Goal: Information Seeking & Learning: Compare options

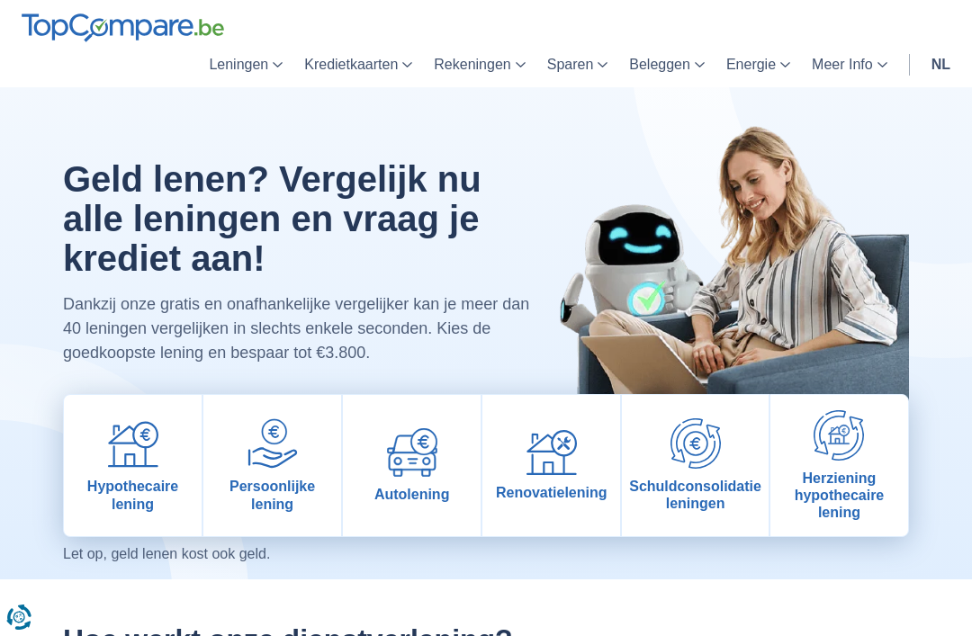
click at [423, 476] on img at bounding box center [412, 453] width 50 height 49
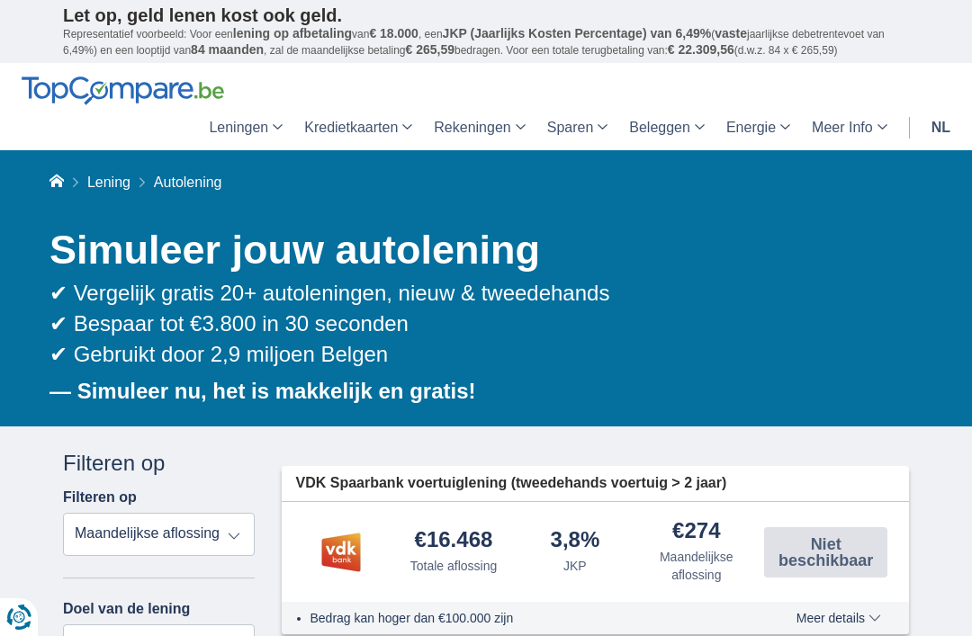
click at [227, 539] on select "Totale aflossing JKP Maandelijkse aflossing" at bounding box center [159, 534] width 192 height 43
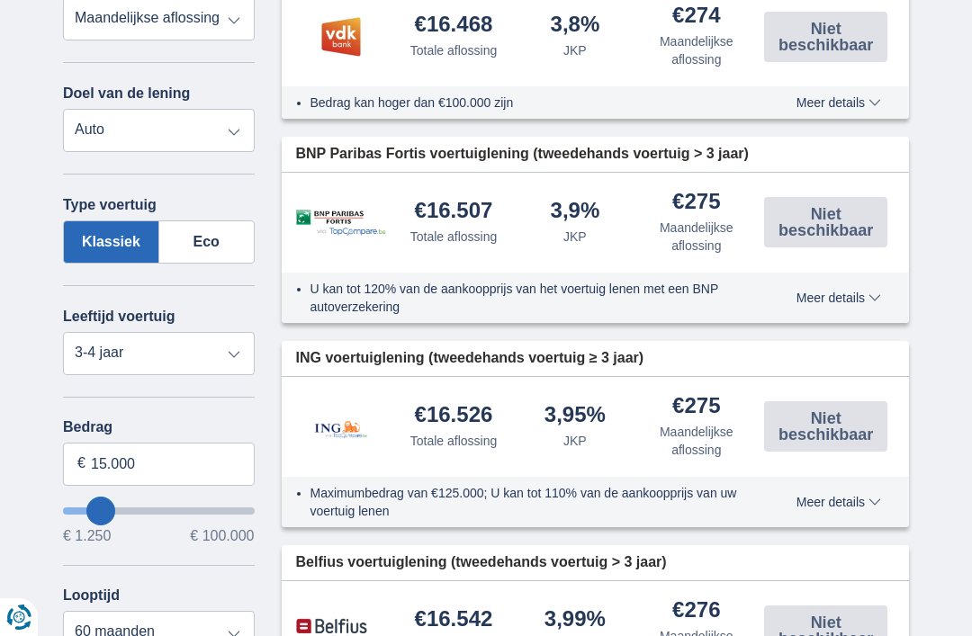
scroll to position [518, 0]
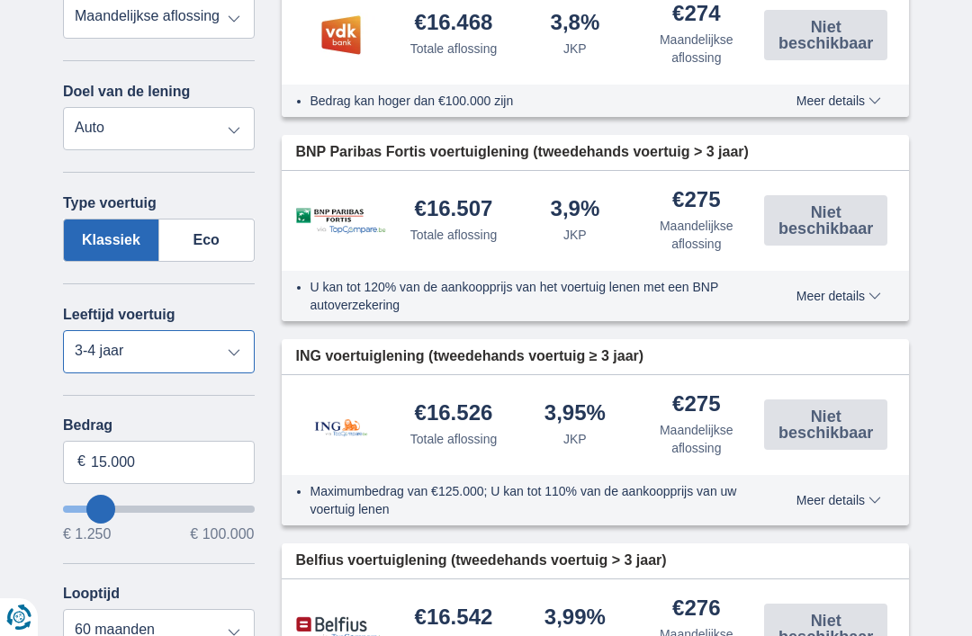
click at [218, 371] on select "Nieuw 0-1 jaar 1-2 jaar 2-3 jaar 3-4 jaar 4-5 jaar 5+ jaar" at bounding box center [159, 351] width 192 height 43
select select "5+"
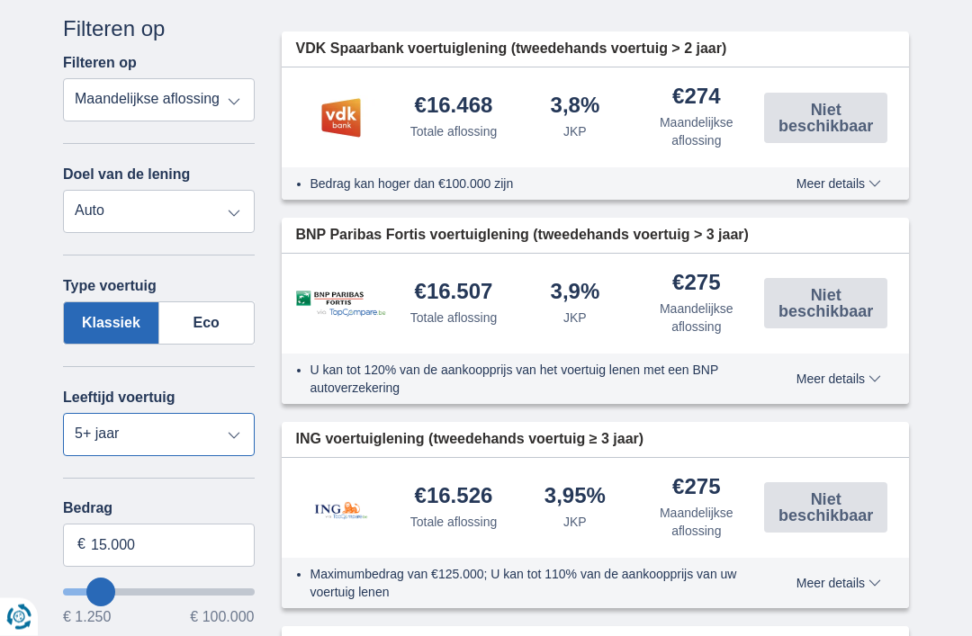
scroll to position [425, 0]
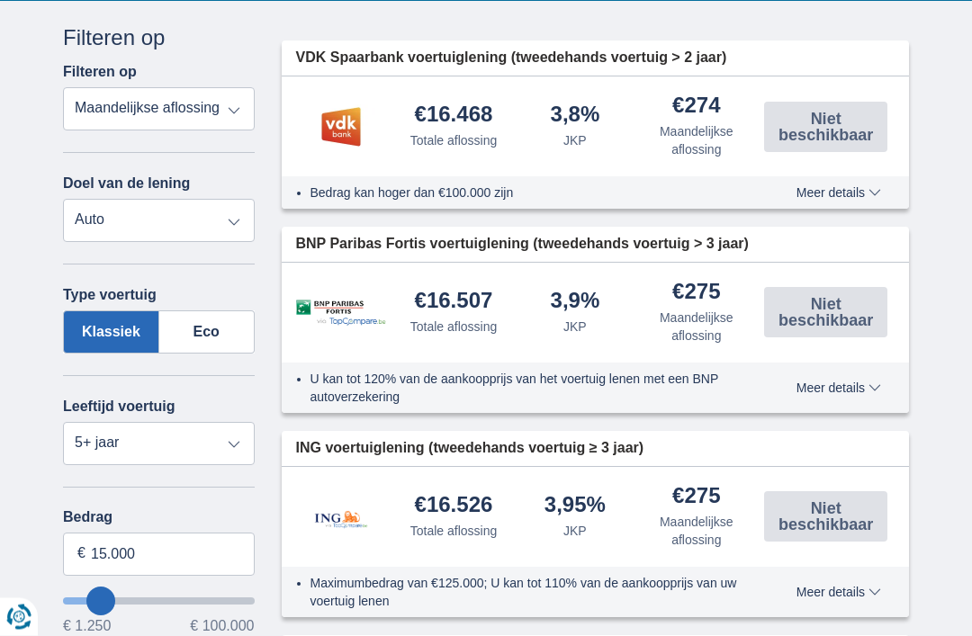
click at [864, 117] on span "Niet beschikbaar" at bounding box center [826, 128] width 113 height 32
click at [856, 195] on span "Meer details" at bounding box center [839, 192] width 85 height 13
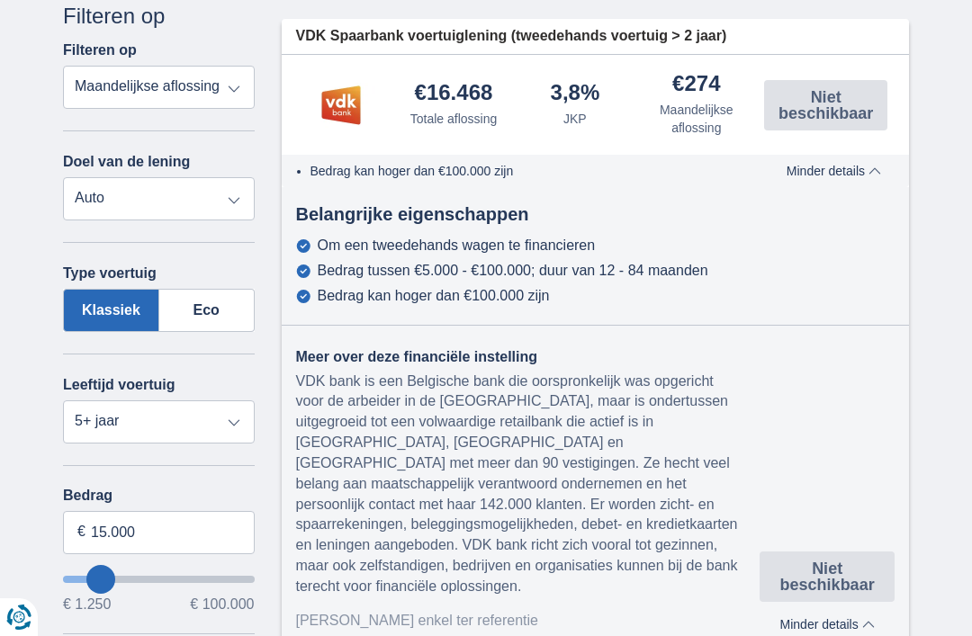
scroll to position [441, 0]
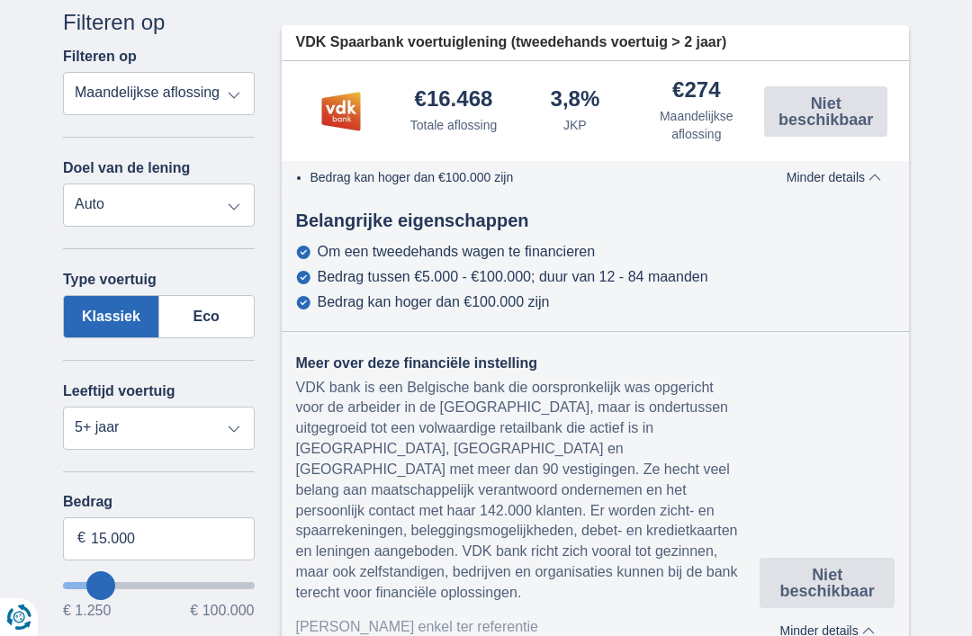
click at [814, 625] on span "Minder details" at bounding box center [828, 631] width 95 height 13
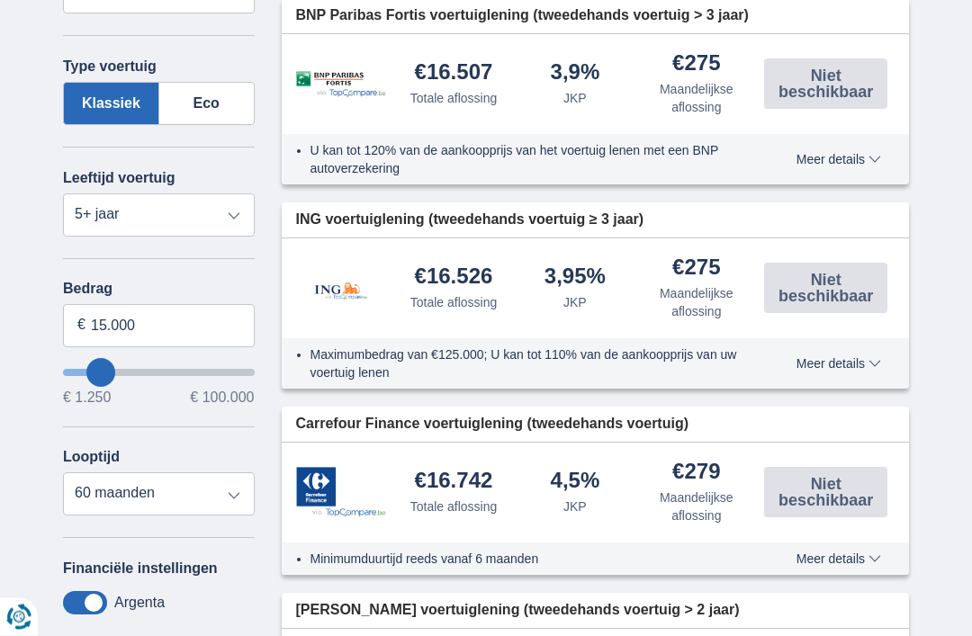
scroll to position [655, 0]
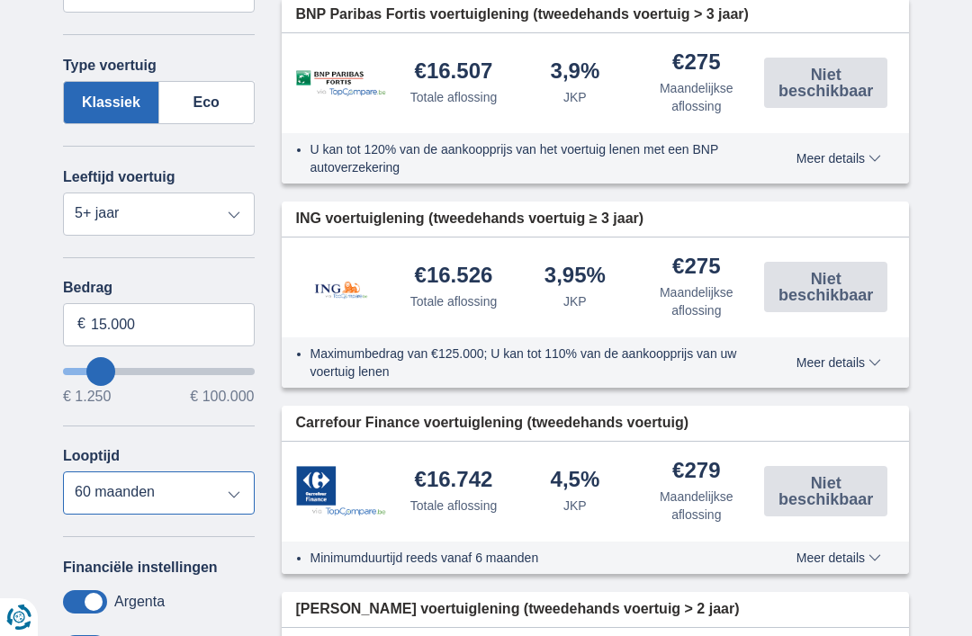
click at [96, 491] on select "12 maanden 18 maanden 24 maanden 30 maanden 36 maanden 42 maanden 48 maanden 60…" at bounding box center [159, 493] width 192 height 43
select select "48"
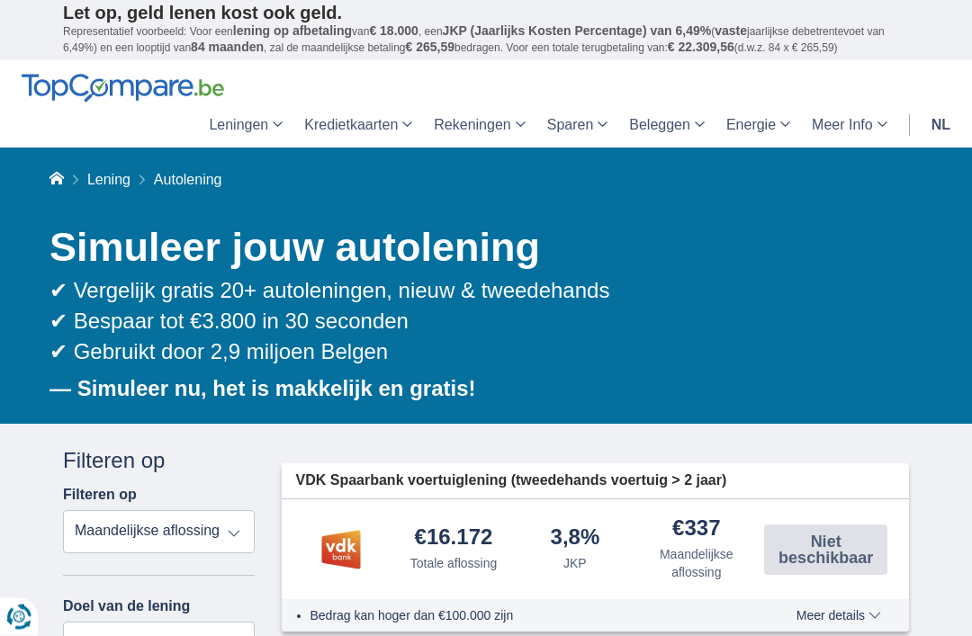
scroll to position [0, 0]
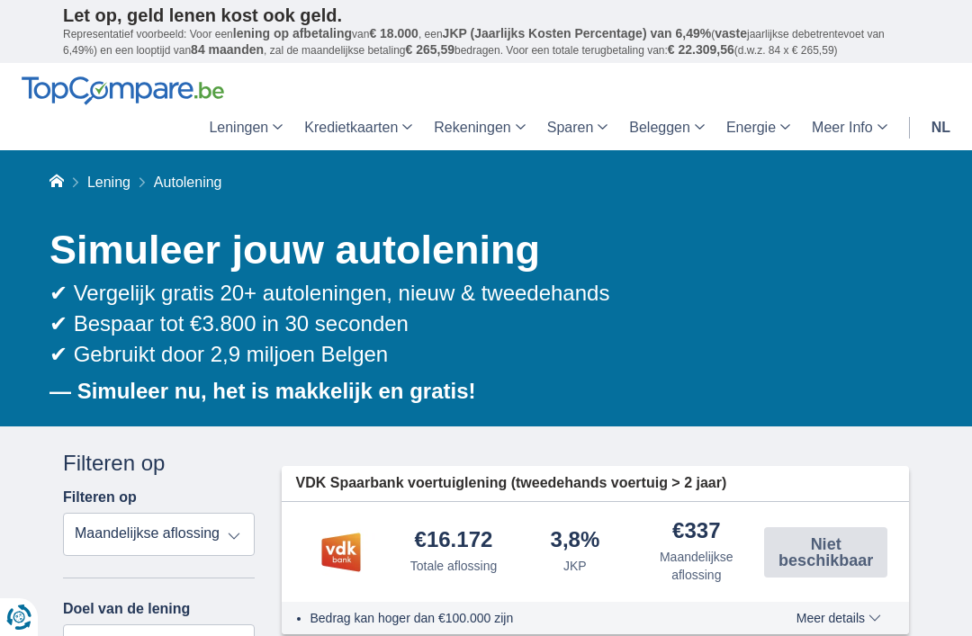
click at [646, 5] on p "Let op, geld lenen kost ook geld." at bounding box center [486, 16] width 846 height 22
